Goal: Task Accomplishment & Management: Manage account settings

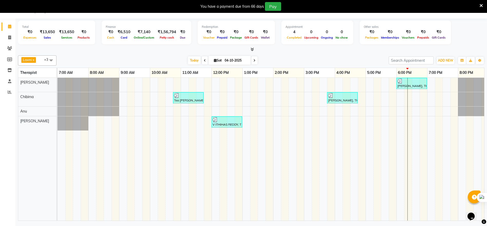
scroll to position [13, 0]
click at [411, 105] on div "[PERSON_NAME], TK04, 06:00 PM-07:00 PM, [PERSON_NAME] 60 Min([DEMOGRAPHIC_DATA]…" at bounding box center [304, 149] width 493 height 143
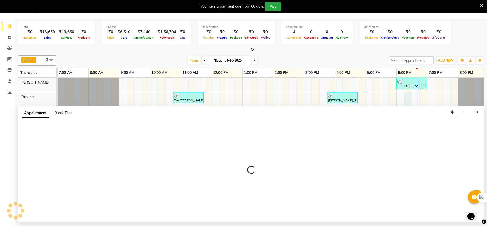
select select "86019"
select select "1095"
select select "tentative"
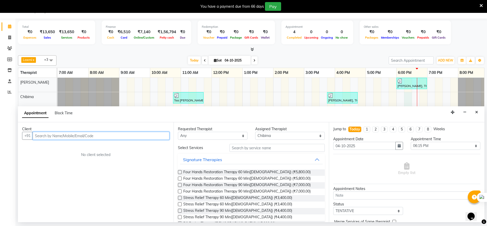
click at [242, 88] on div "[PERSON_NAME], TK04, 06:00 PM-07:00 PM, [PERSON_NAME] 60 Min([DEMOGRAPHIC_DATA]…" at bounding box center [304, 149] width 493 height 143
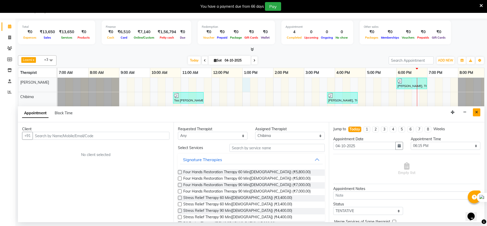
click at [475, 111] on icon "Close" at bounding box center [476, 112] width 3 height 4
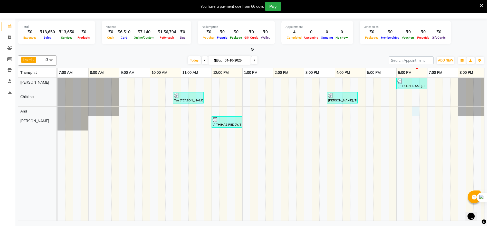
click at [415, 113] on div "[PERSON_NAME], TK04, 06:00 PM-07:00 PM, [PERSON_NAME] 60 Min([DEMOGRAPHIC_DATA]…" at bounding box center [304, 149] width 493 height 143
select select "86020"
select select "1110"
select select "tentative"
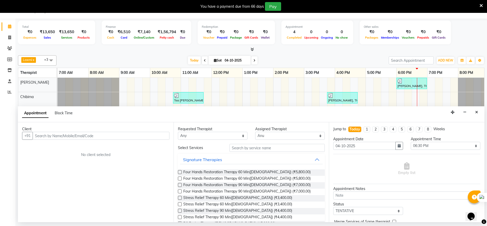
click at [370, 93] on div "[PERSON_NAME], TK04, 06:00 PM-07:00 PM, [PERSON_NAME] 60 Min([DEMOGRAPHIC_DATA]…" at bounding box center [304, 149] width 493 height 143
click at [477, 113] on icon "Close" at bounding box center [476, 112] width 3 height 4
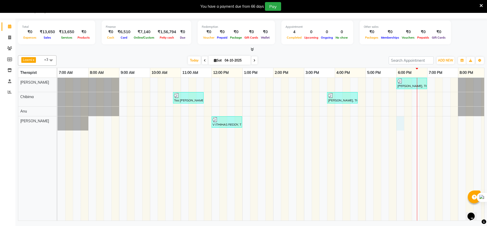
click at [403, 120] on div "[PERSON_NAME], TK04, 06:00 PM-07:00 PM, [PERSON_NAME] 60 Min([DEMOGRAPHIC_DATA]…" at bounding box center [304, 149] width 493 height 143
select select "88891"
select select "1080"
select select "tentative"
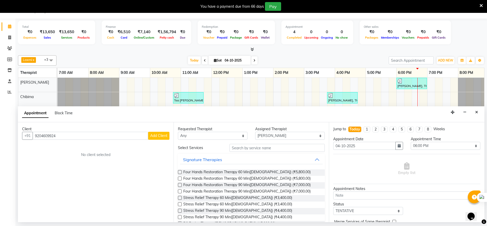
type input "9204609924"
click at [248, 146] on input "text" at bounding box center [278, 148] width 96 height 8
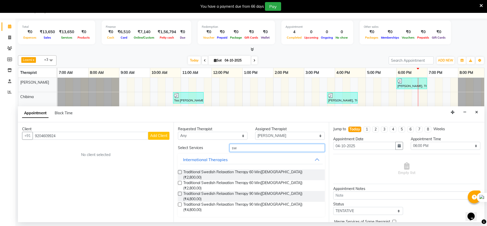
type input "sw"
click at [180, 170] on div "Traditional Swedish Relaxation Therapy 60 Min([DEMOGRAPHIC_DATA]) (₹2,800.00)" at bounding box center [251, 174] width 147 height 11
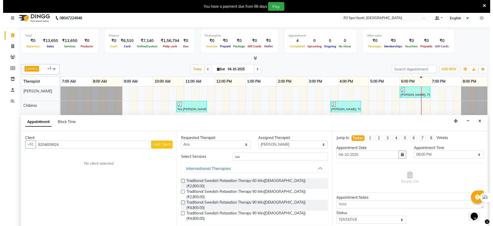
scroll to position [0, 0]
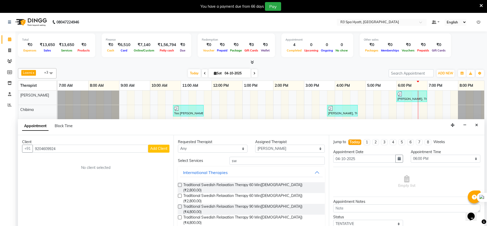
click at [179, 185] on label at bounding box center [180, 185] width 4 height 4
click at [179, 185] on input "checkbox" at bounding box center [179, 184] width 3 height 3
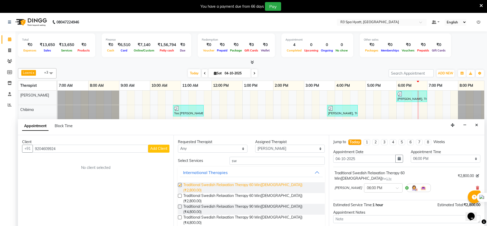
checkbox input "false"
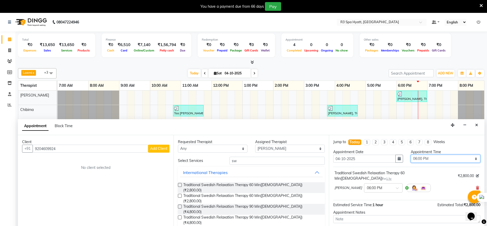
click at [471, 159] on select "Select 08:00 AM 08:15 AM 08:30 AM 08:45 AM 09:00 AM 09:15 AM 09:30 AM 09:45 AM …" at bounding box center [446, 158] width 70 height 8
select select "1125"
click at [411, 154] on select "Select 08:00 AM 08:15 AM 08:30 AM 08:45 AM 09:00 AM 09:15 AM 09:30 AM 09:45 AM …" at bounding box center [446, 158] width 70 height 8
click at [161, 147] on span "Add Client" at bounding box center [158, 148] width 17 height 5
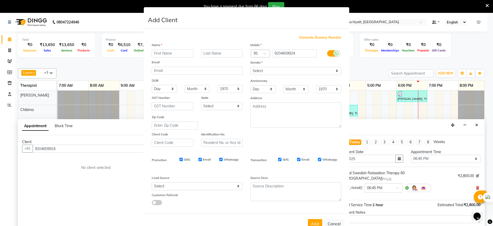
click at [154, 52] on input "text" at bounding box center [173, 53] width 42 height 8
type input "chandra"
click at [334, 71] on select "Select [DEMOGRAPHIC_DATA] [DEMOGRAPHIC_DATA] Other Prefer Not To Say" at bounding box center [295, 71] width 91 height 8
select select "[DEMOGRAPHIC_DATA]"
click at [250, 67] on select "Select [DEMOGRAPHIC_DATA] [DEMOGRAPHIC_DATA] Other Prefer Not To Say" at bounding box center [295, 71] width 91 height 8
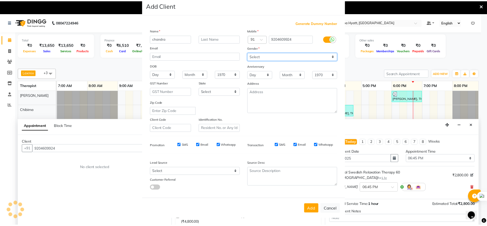
scroll to position [20, 0]
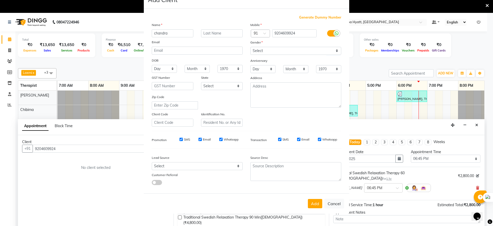
click at [315, 194] on div "Add Cancel" at bounding box center [246, 203] width 205 height 20
click at [313, 201] on button "Add" at bounding box center [315, 203] width 14 height 9
type input "92******24"
select select
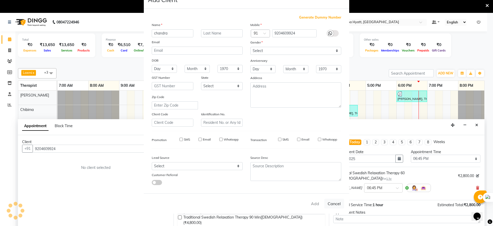
select select
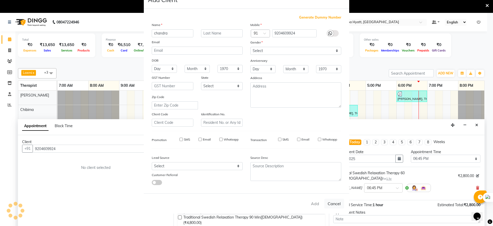
checkbox input "false"
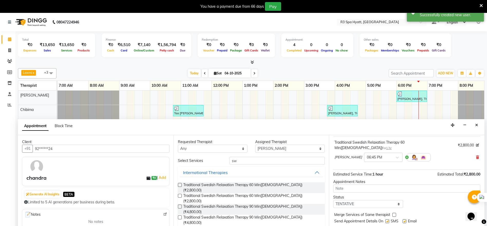
scroll to position [13, 0]
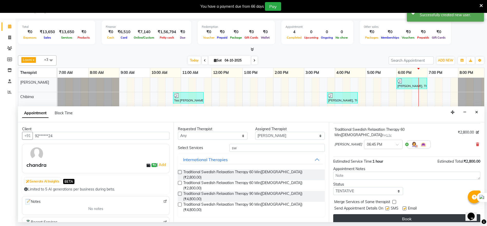
click at [389, 214] on button "Book" at bounding box center [406, 218] width 147 height 9
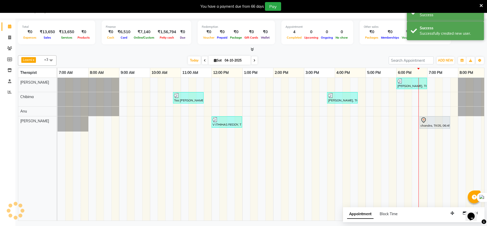
scroll to position [0, 0]
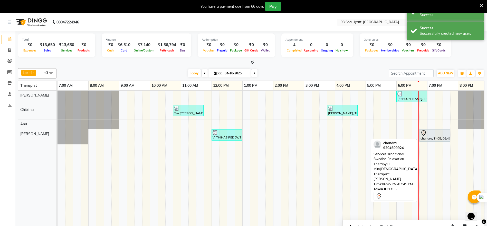
click at [434, 131] on div at bounding box center [435, 133] width 29 height 6
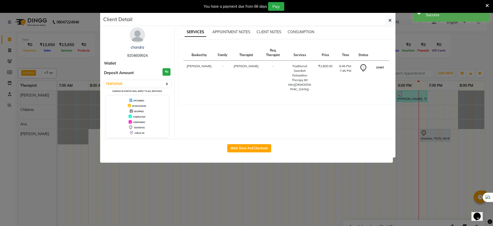
click at [380, 64] on button "START" at bounding box center [380, 67] width 11 height 6
select select "1"
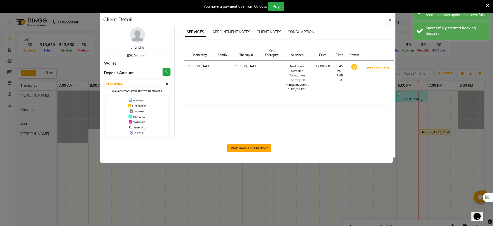
click at [244, 147] on button "Mark Done And Checkout" at bounding box center [249, 148] width 44 height 8
select select "service"
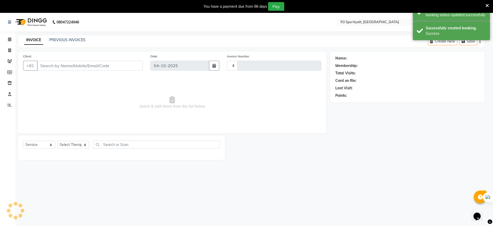
type input "0264"
select select "8612"
select select "3"
type input "92******24"
select select "88891"
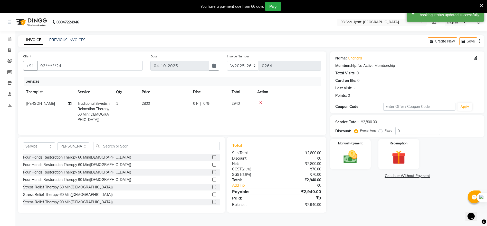
scroll to position [13, 0]
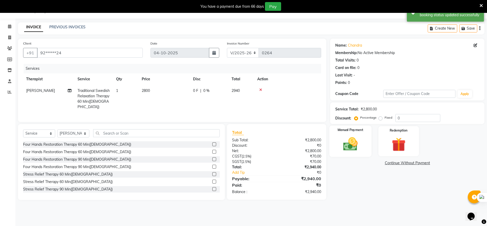
click at [346, 134] on div "Manual Payment" at bounding box center [351, 140] width 42 height 31
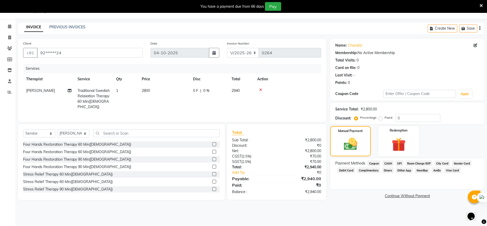
click at [376, 119] on div "Percentage Fixed" at bounding box center [376, 117] width 40 height 7
click at [385, 117] on label "Fixed" at bounding box center [389, 117] width 8 height 5
click at [380, 117] on input "Fixed" at bounding box center [382, 118] width 4 height 4
radio input "true"
click at [360, 117] on label "Percentage" at bounding box center [368, 117] width 16 height 5
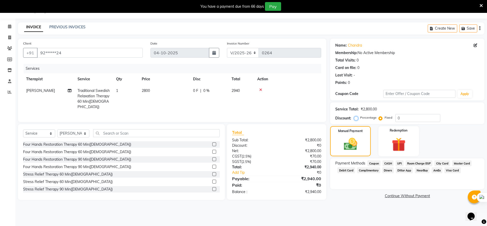
click at [357, 117] on input "Percentage" at bounding box center [358, 118] width 4 height 4
radio input "true"
click at [385, 118] on label "Fixed" at bounding box center [389, 117] width 8 height 5
click at [381, 118] on input "Fixed" at bounding box center [382, 118] width 4 height 4
radio input "true"
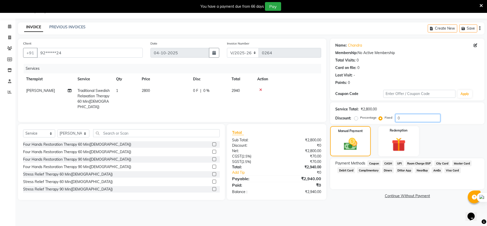
click at [404, 118] on input "0" at bounding box center [418, 118] width 45 height 8
type input "0"
type input "5"
type input "6"
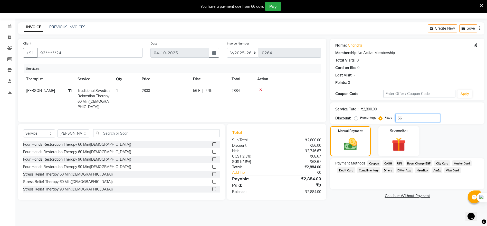
type input "5"
type input "525"
click at [399, 162] on span "UPI" at bounding box center [400, 163] width 8 height 6
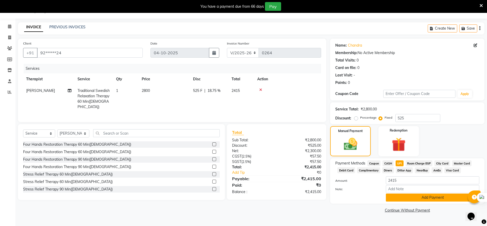
click at [425, 197] on button "Add Payment" at bounding box center [433, 197] width 94 height 8
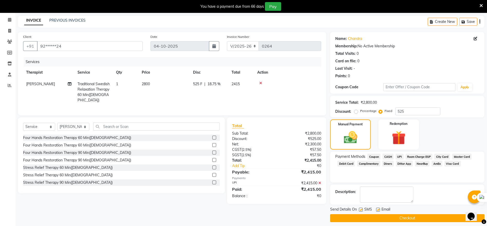
scroll to position [23, 0]
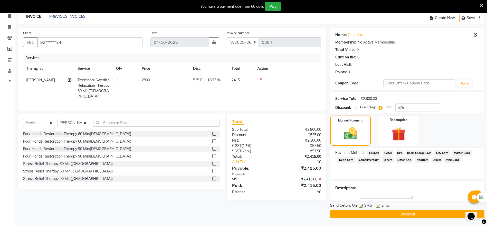
click at [413, 213] on button "Checkout" at bounding box center [407, 214] width 154 height 8
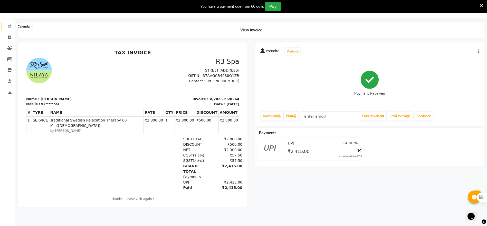
click at [10, 28] on icon at bounding box center [9, 26] width 3 height 4
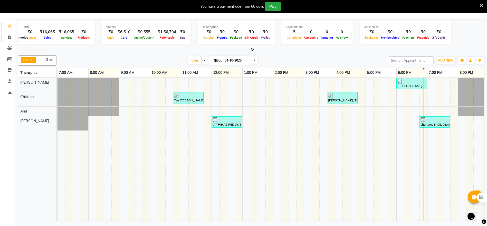
click at [9, 39] on icon at bounding box center [9, 37] width 3 height 4
select select "service"
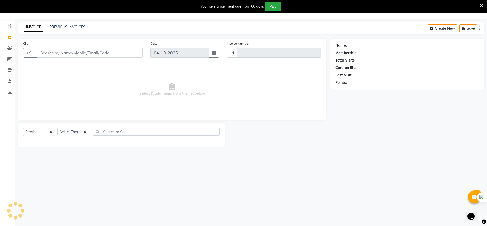
type input "0265"
select select "8612"
click at [13, 28] on span at bounding box center [9, 27] width 9 height 6
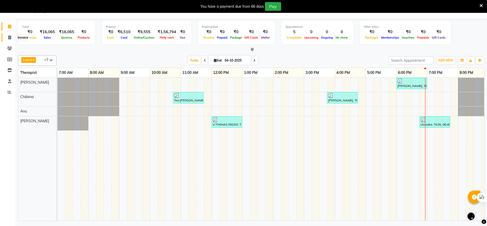
click at [11, 35] on span at bounding box center [9, 38] width 9 height 6
select select "service"
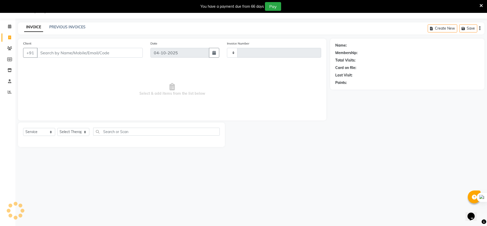
type input "0265"
select select "8612"
click at [8, 28] on span at bounding box center [9, 27] width 9 height 6
